Goal: Task Accomplishment & Management: Manage account settings

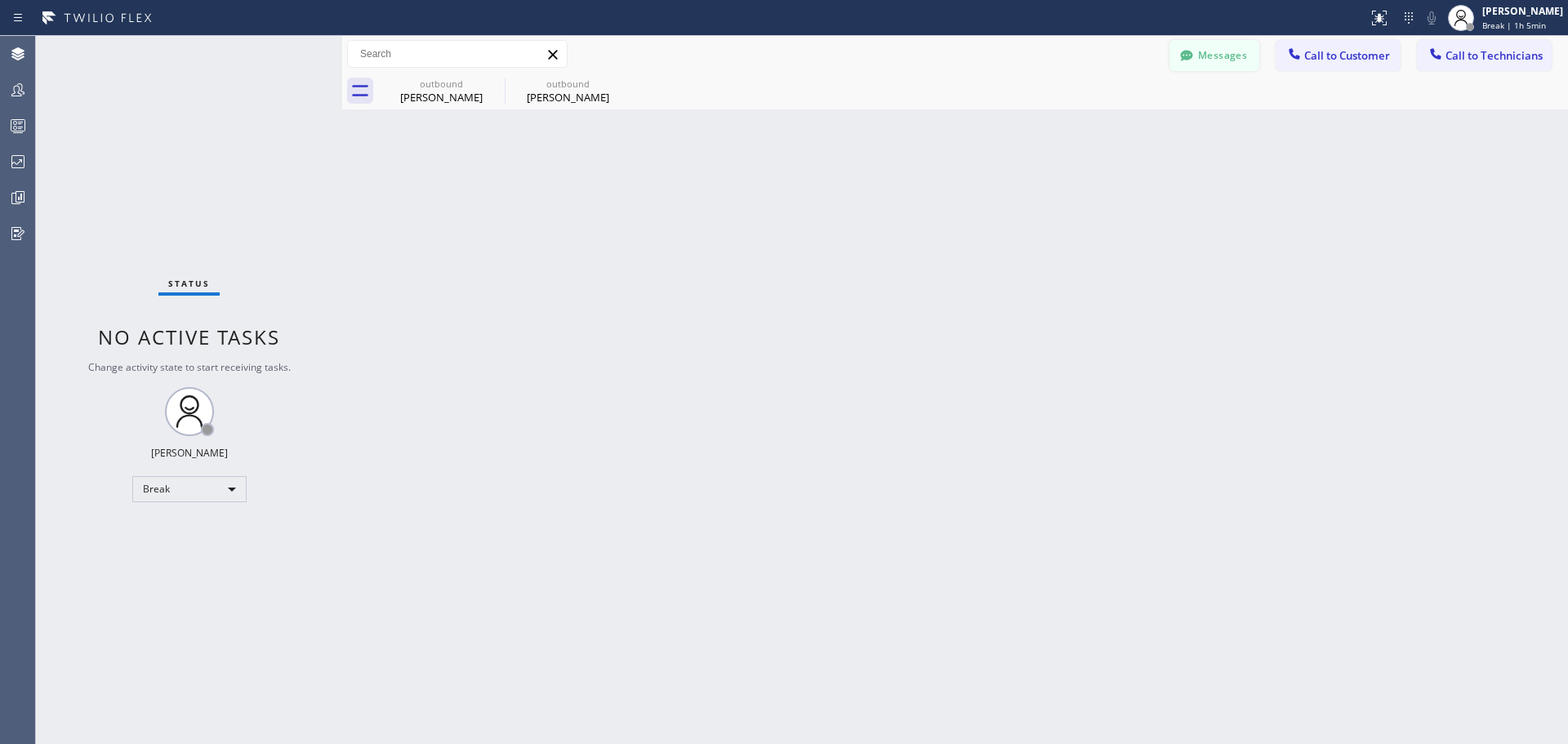
click at [1207, 60] on button "Messages" at bounding box center [1214, 55] width 90 height 31
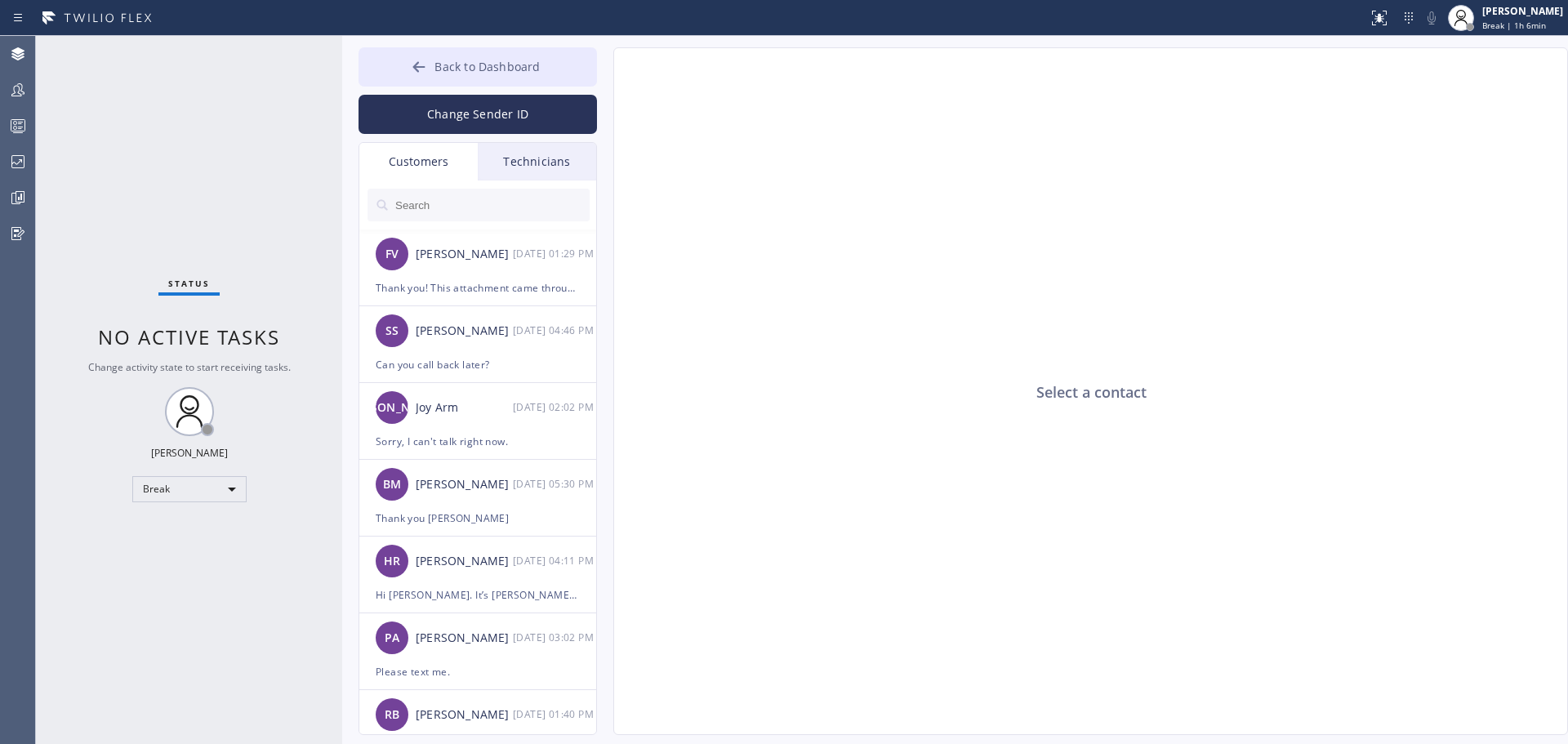
click at [405, 70] on button "Back to Dashboard" at bounding box center [478, 67] width 239 height 39
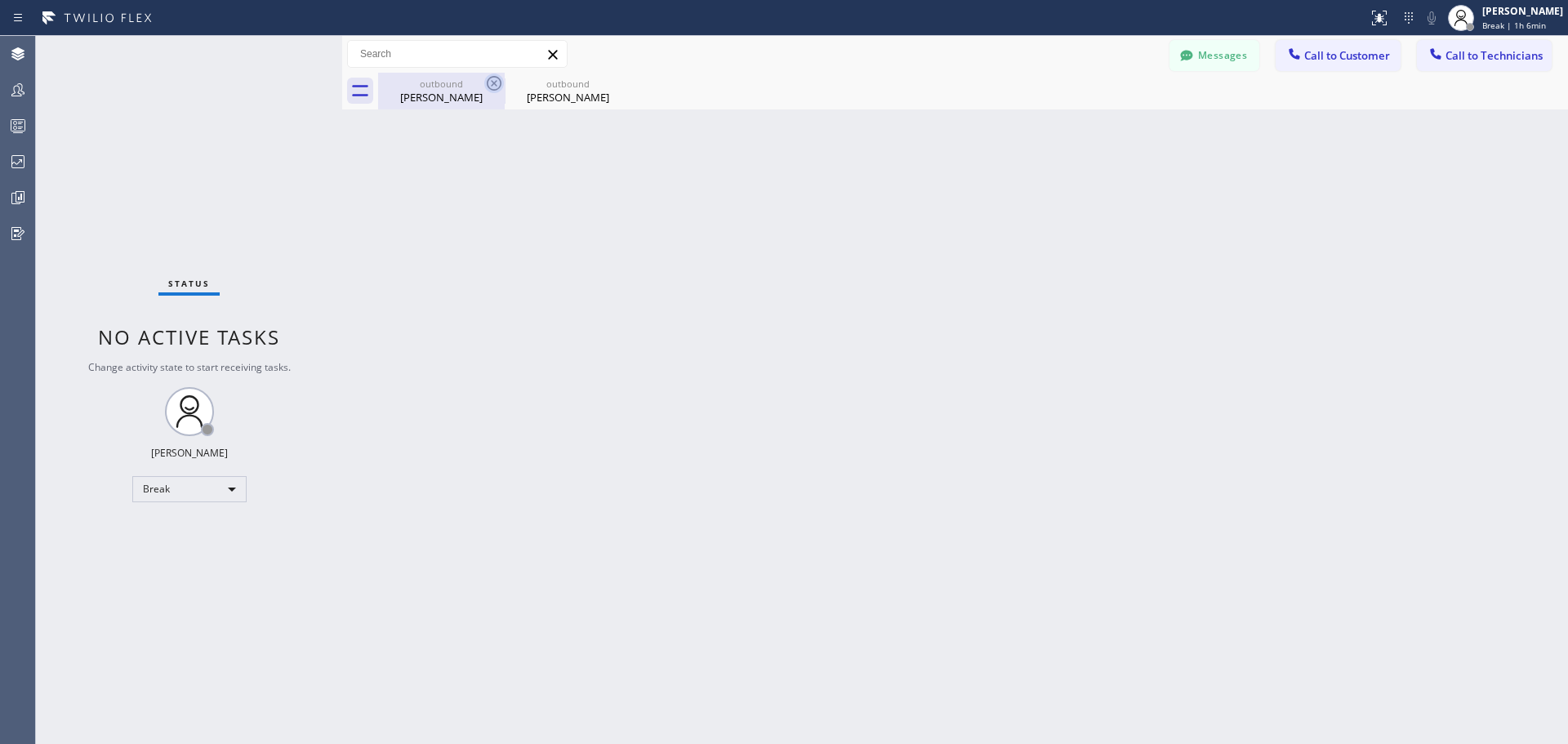
click at [500, 81] on icon at bounding box center [494, 83] width 20 height 20
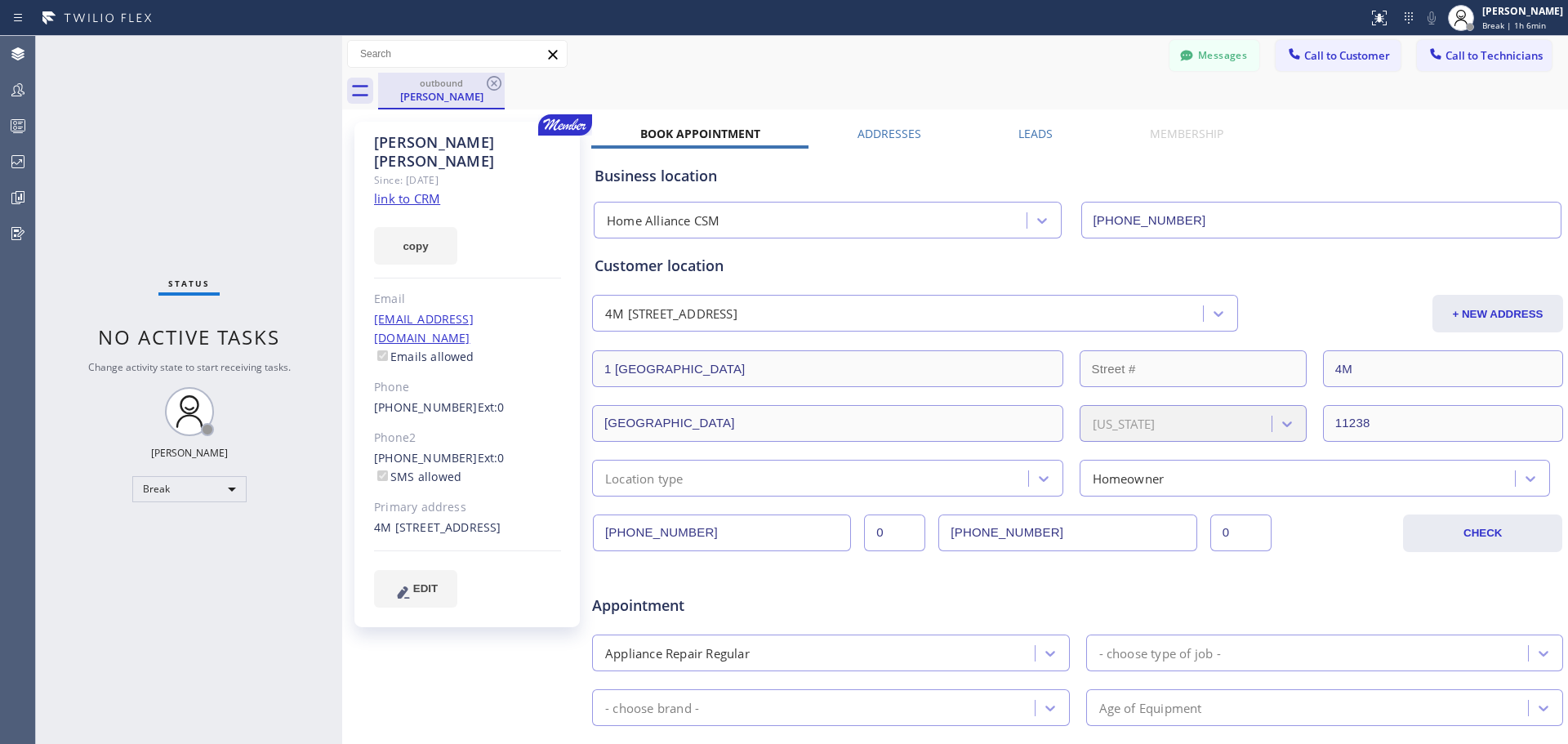
click at [482, 83] on div "outbound" at bounding box center [441, 83] width 124 height 12
click at [498, 91] on icon at bounding box center [494, 83] width 20 height 20
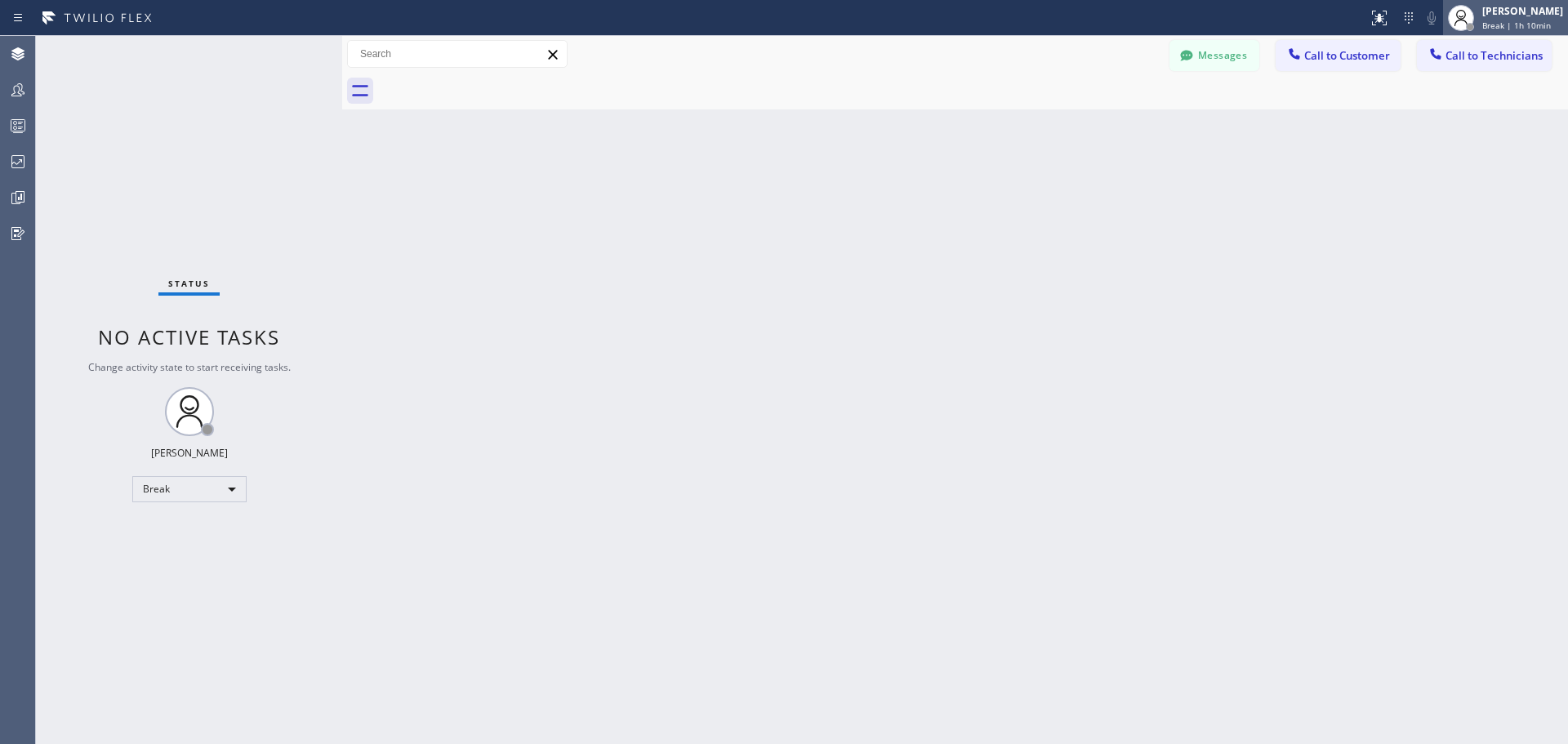
click at [1514, 20] on span "Break | 1h 10min" at bounding box center [1516, 25] width 68 height 11
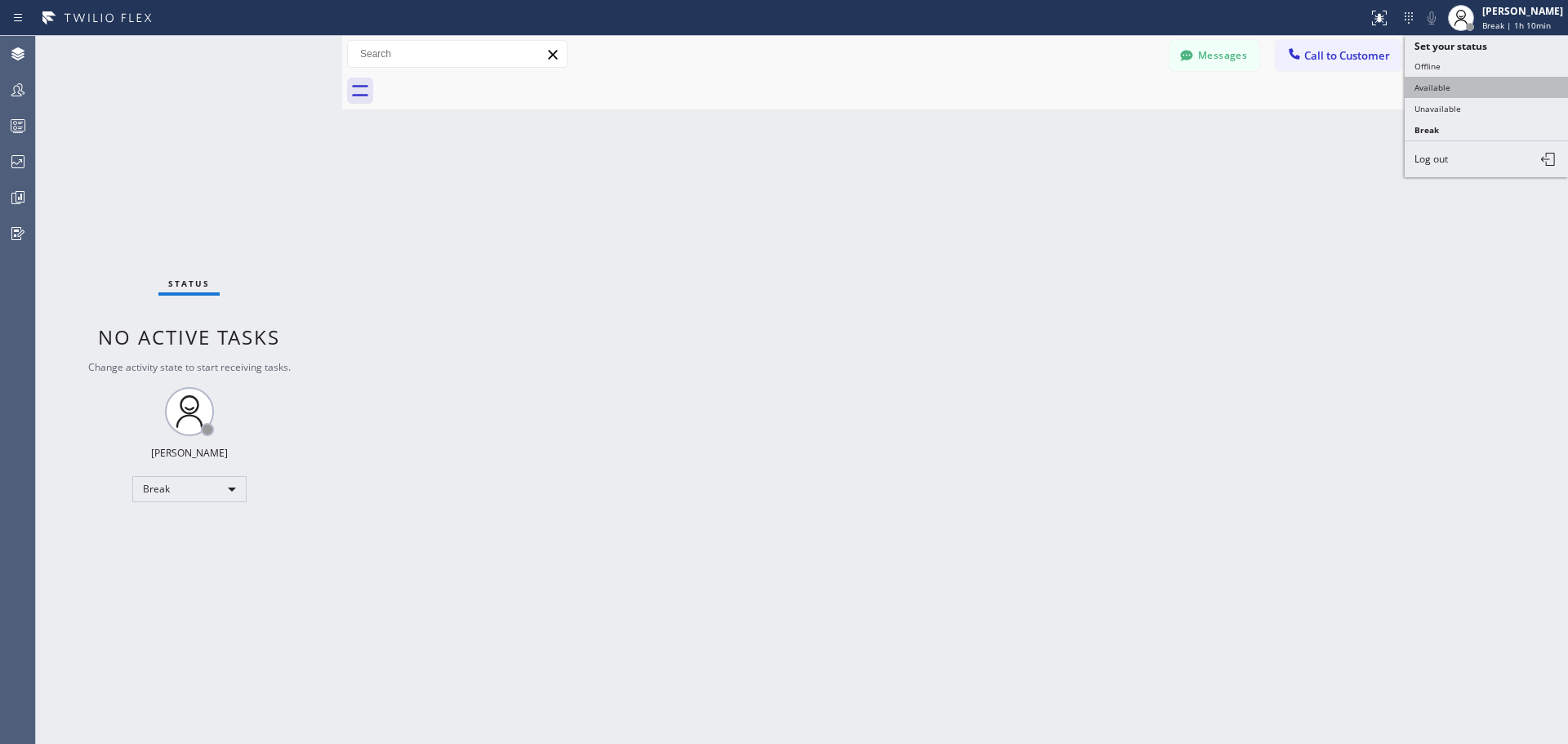
click at [1496, 96] on button "Available" at bounding box center [1486, 87] width 163 height 22
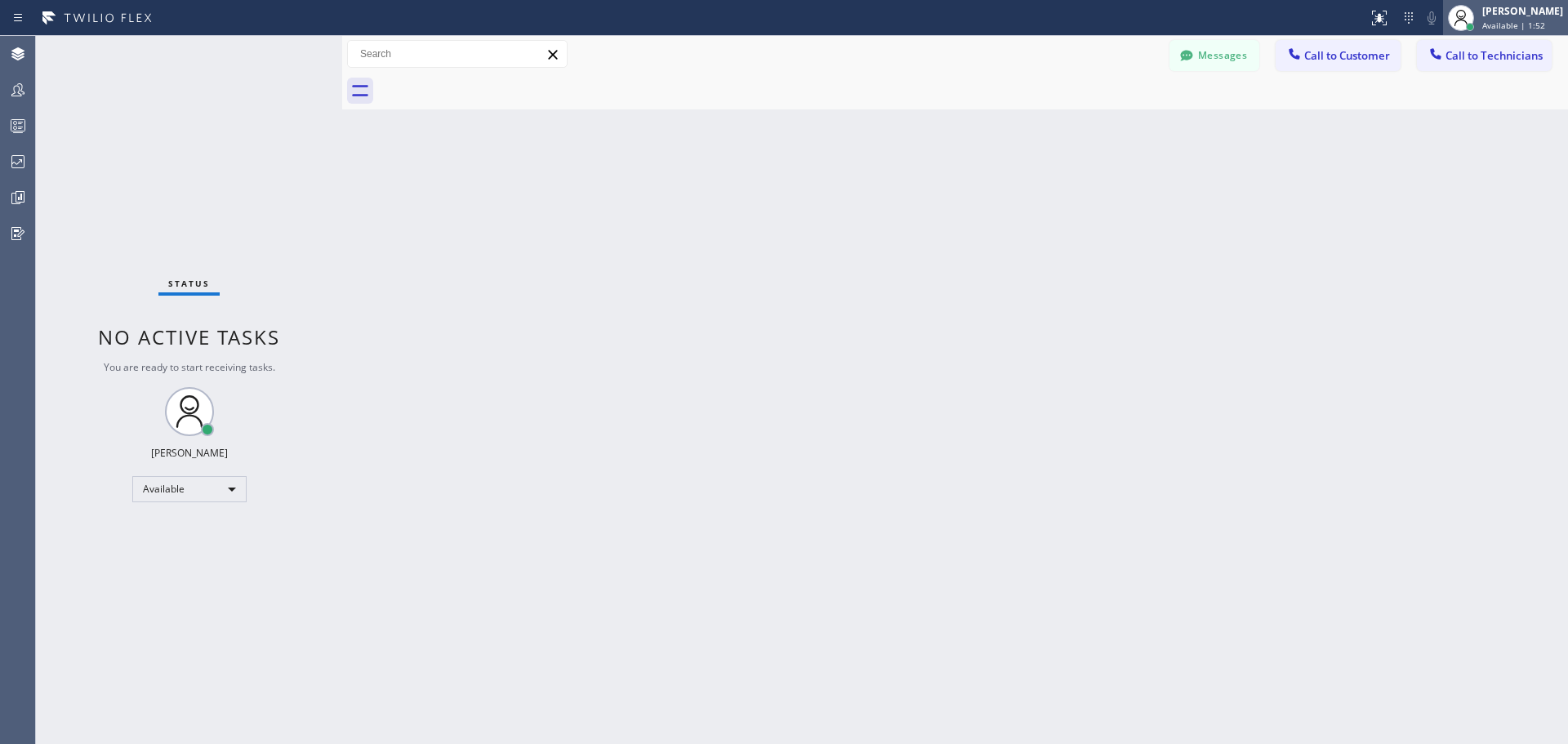
click at [1501, 17] on div "[PERSON_NAME]" at bounding box center [1523, 11] width 81 height 14
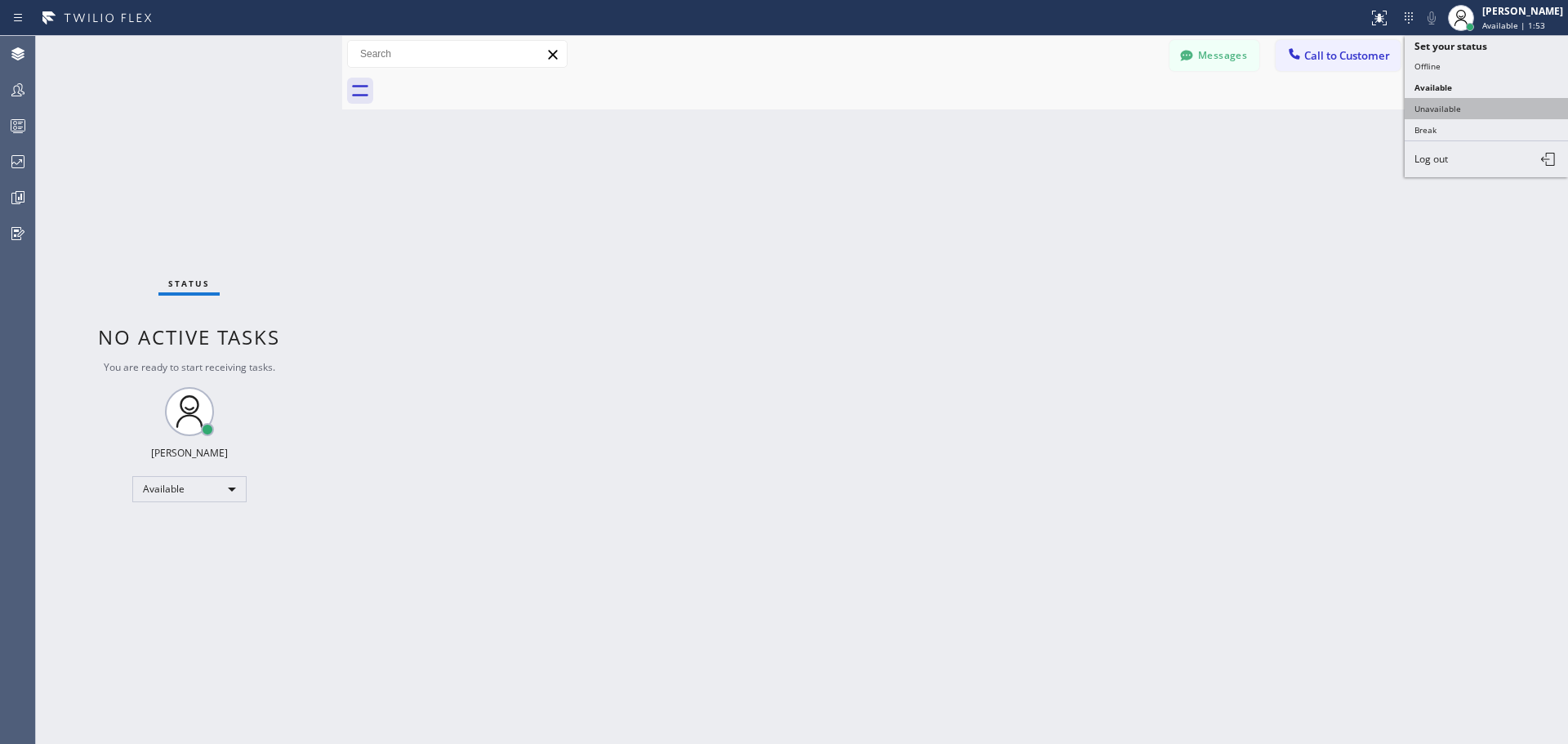
click at [1502, 110] on button "Unavailable" at bounding box center [1486, 108] width 163 height 22
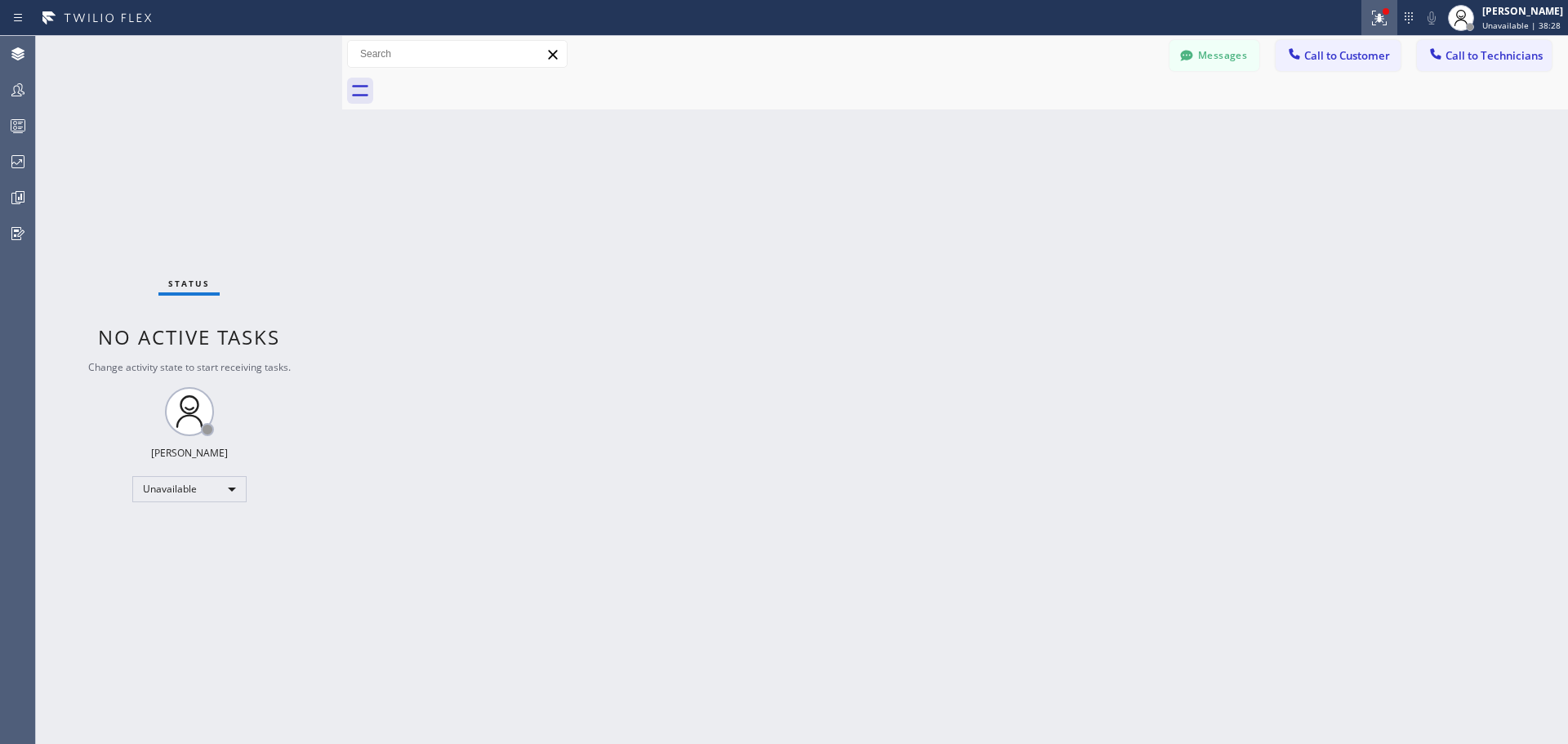
click at [1380, 20] on icon at bounding box center [1377, 16] width 10 height 11
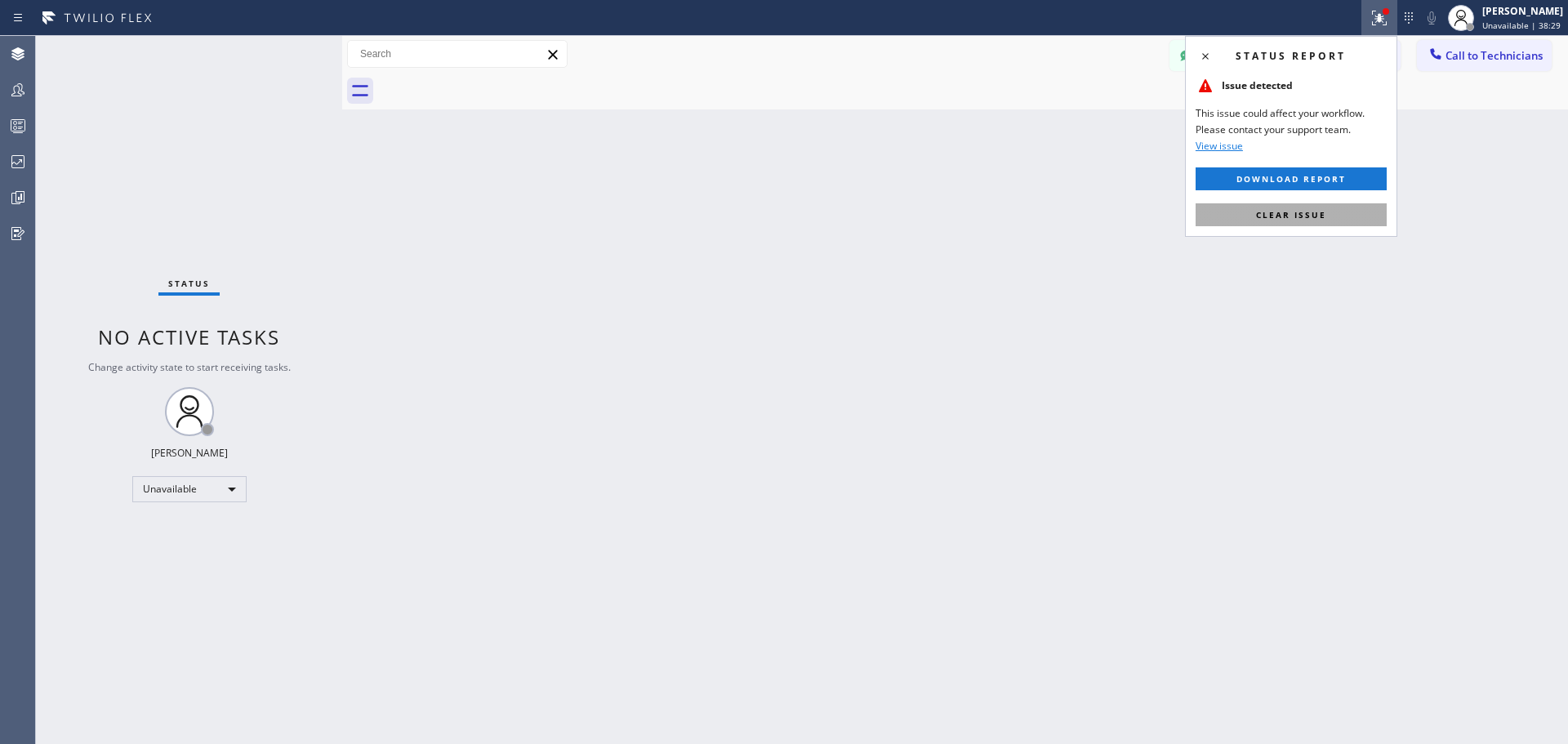
click at [1316, 218] on span "Clear issue" at bounding box center [1291, 214] width 70 height 11
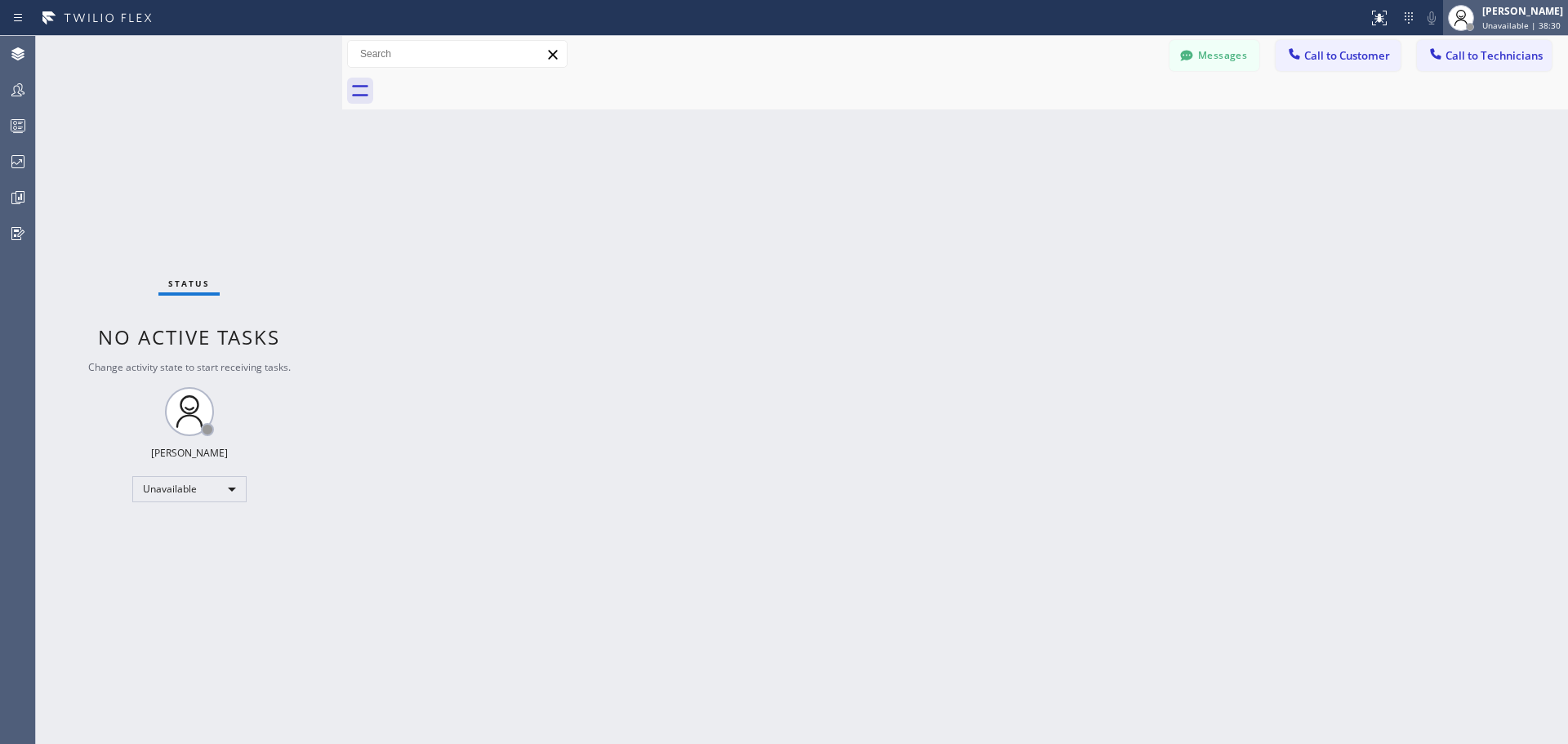
click at [1540, 21] on span "Unavailable | 38:30" at bounding box center [1521, 25] width 79 height 11
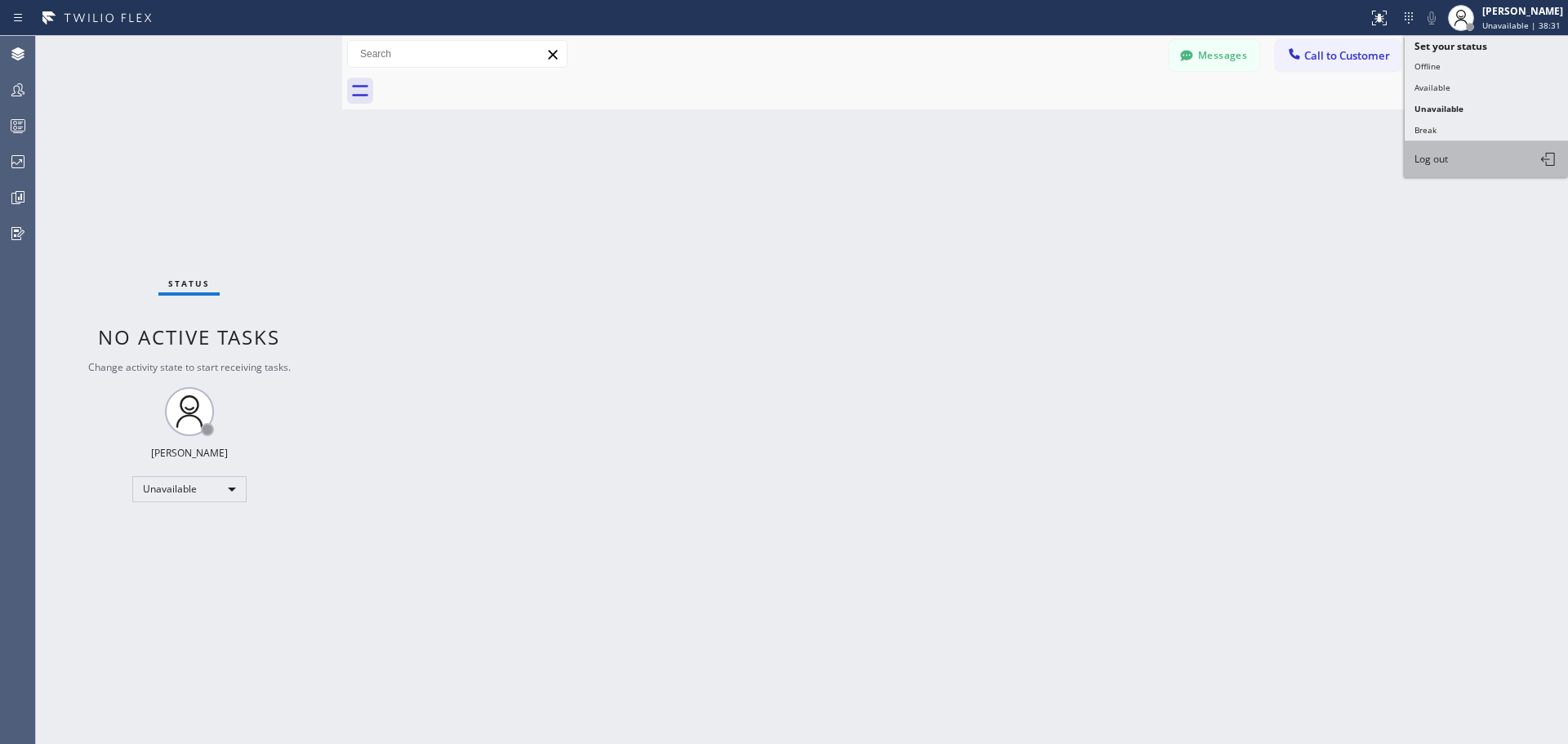
click at [1465, 169] on button "Log out" at bounding box center [1486, 159] width 163 height 36
